Goal: Task Accomplishment & Management: Manage account settings

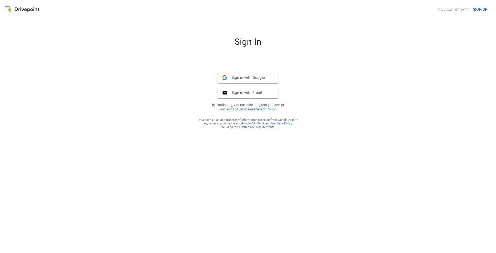
click at [254, 78] on span "Sign in with Google" at bounding box center [246, 77] width 38 height 5
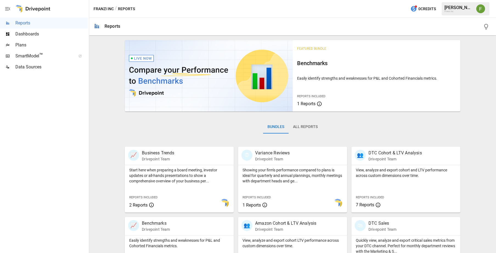
click at [479, 10] on img "Franzi Ibscher" at bounding box center [480, 8] width 9 height 9
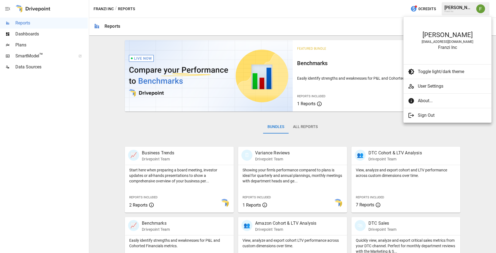
click at [432, 113] on span "Sign Out" at bounding box center [452, 115] width 69 height 7
